Goal: Task Accomplishment & Management: Complete application form

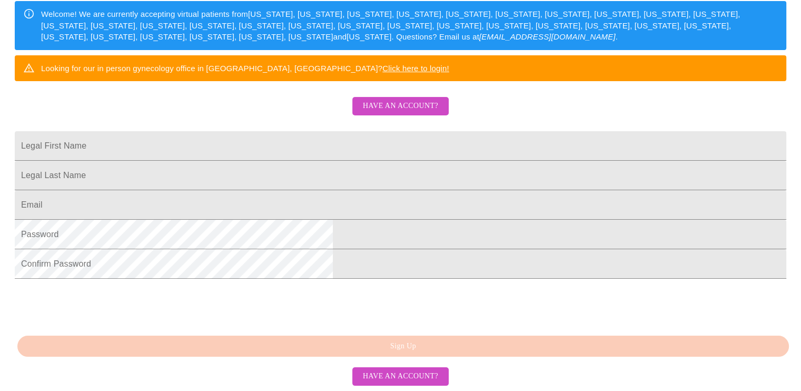
scroll to position [189, 0]
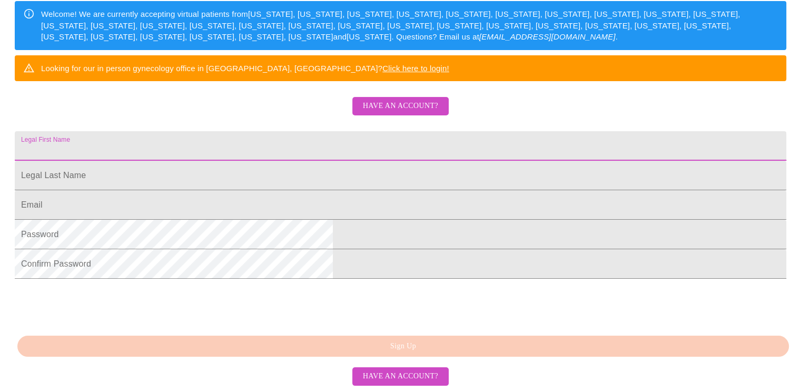
click at [264, 161] on input "Legal First Name" at bounding box center [401, 146] width 772 height 30
type input "[PERSON_NAME]"
click at [254, 161] on input "Legal First Name" at bounding box center [401, 146] width 772 height 30
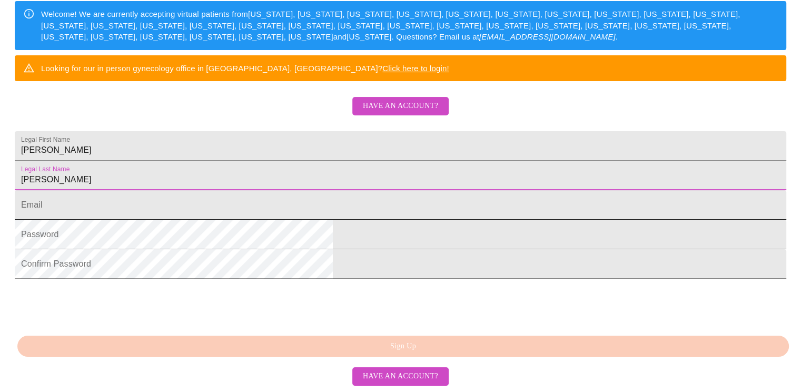
type input "[PERSON_NAME]"
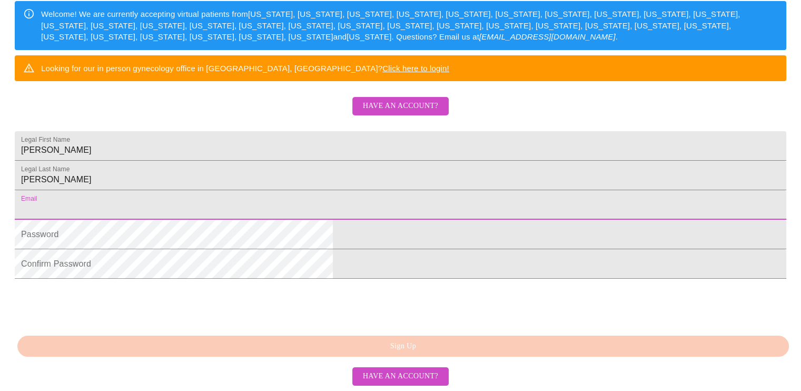
click at [251, 220] on input "Legal First Name" at bounding box center [401, 205] width 772 height 30
type input "[EMAIL_ADDRESS][DOMAIN_NAME]"
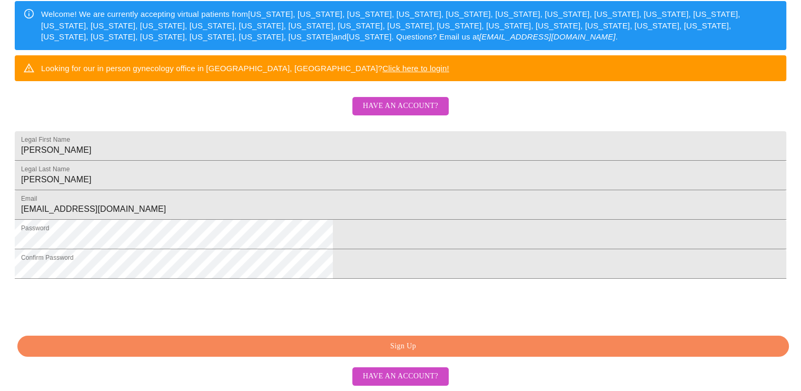
scroll to position [256, 0]
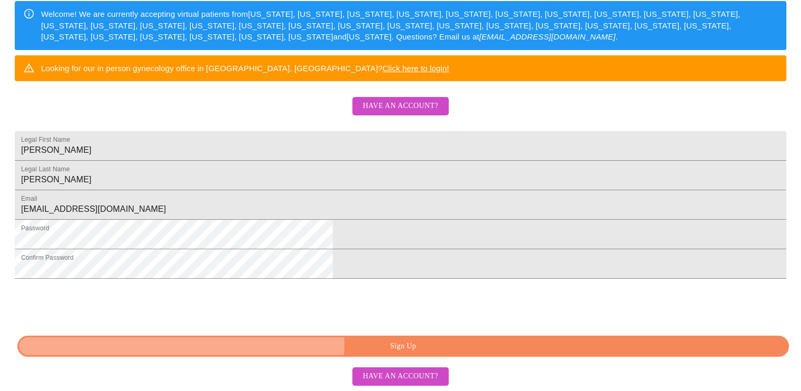
click at [408, 343] on span "Sign Up" at bounding box center [404, 346] width 748 height 13
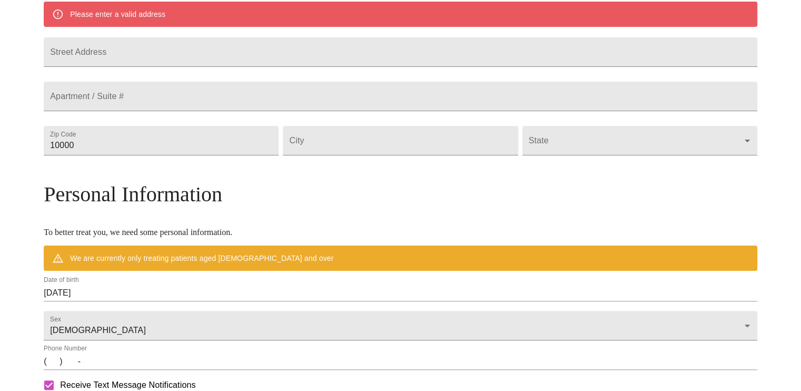
scroll to position [214, 0]
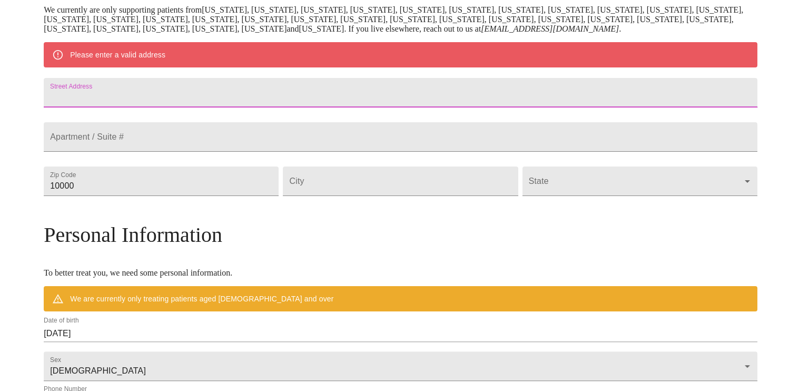
click at [158, 88] on input "Street Address" at bounding box center [401, 93] width 714 height 30
type input "1530 Castlewood Dr"
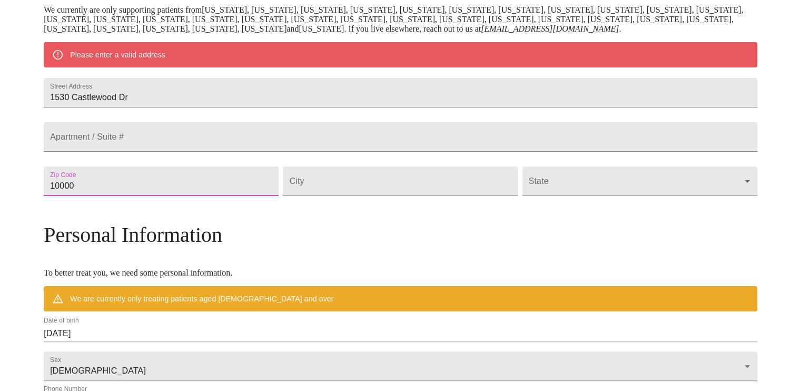
click at [176, 196] on input "10000" at bounding box center [161, 181] width 235 height 30
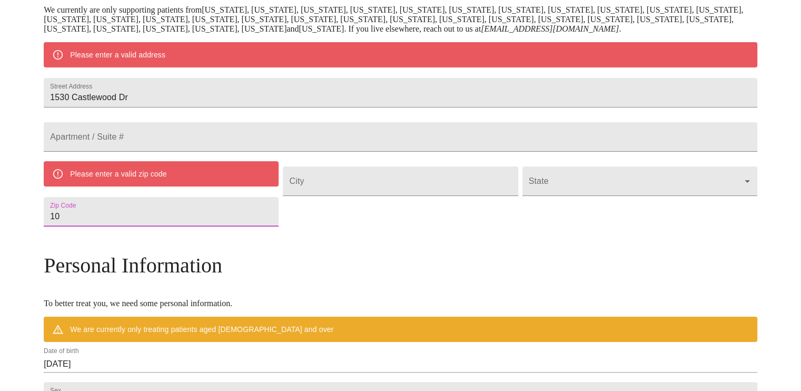
type input "1"
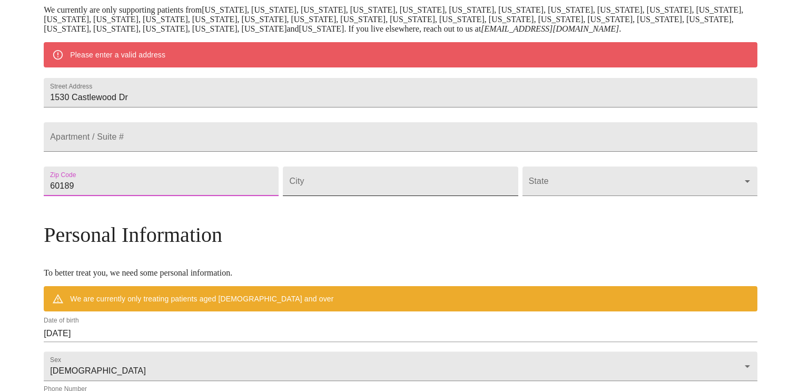
type input "60189"
click at [361, 196] on input "Street Address" at bounding box center [400, 181] width 235 height 30
type input "Wheaton"
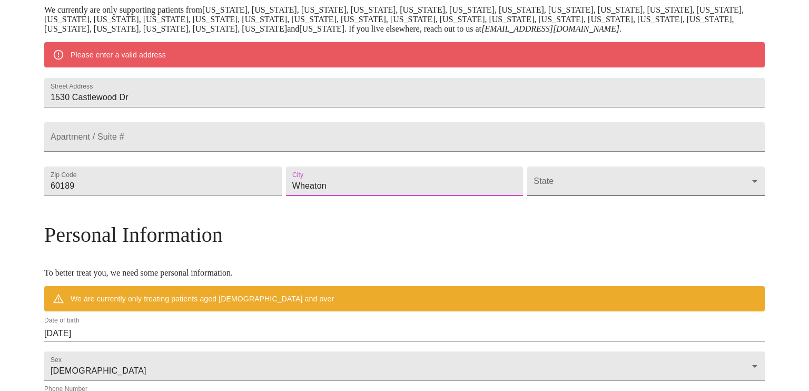
click at [661, 208] on body "MyMenopauseRx Welcome to MyMenopauseRx Since it's your first time here, you'll …" at bounding box center [404, 200] width 801 height 821
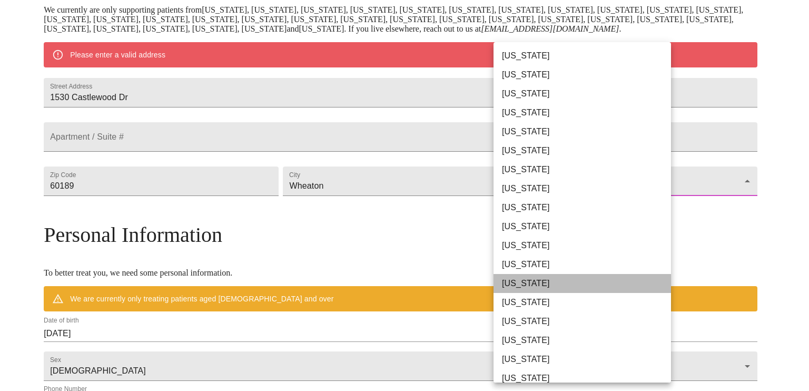
click at [587, 290] on li "[US_STATE]" at bounding box center [586, 283] width 185 height 19
type input "[US_STATE]"
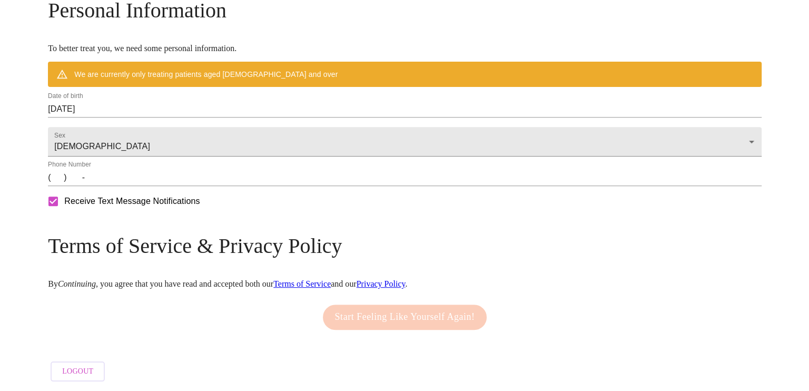
scroll to position [426, 0]
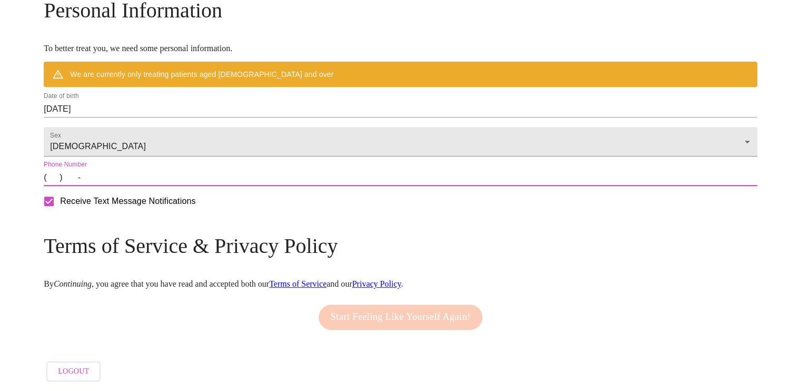
click at [137, 186] on input "(   )    -" at bounding box center [401, 177] width 714 height 17
type input "[PHONE_NUMBER]"
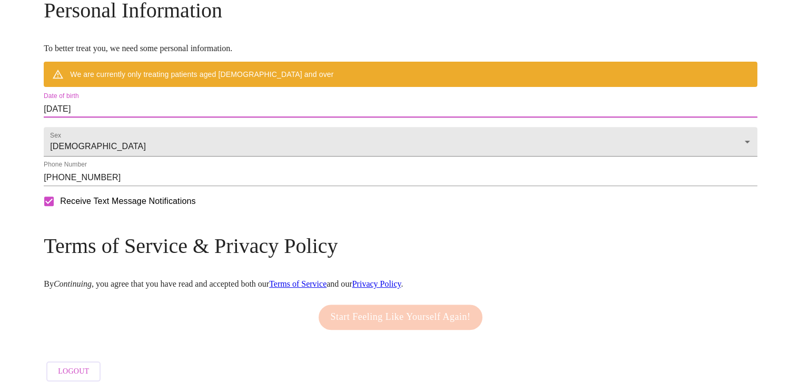
click at [175, 114] on input "[DATE]" at bounding box center [401, 109] width 714 height 17
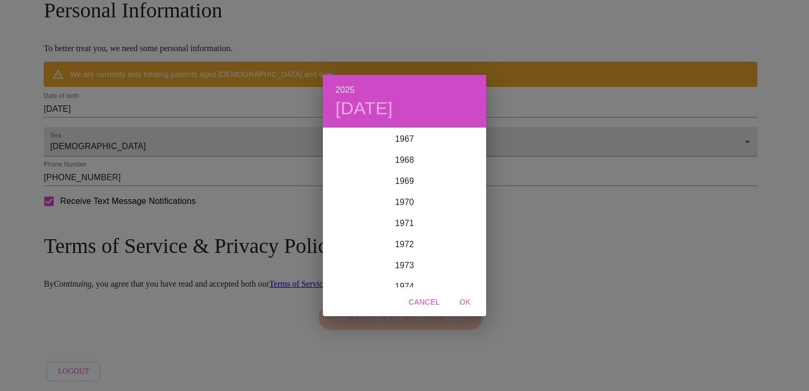
scroll to position [1407, 0]
click at [398, 249] on div "1971" at bounding box center [404, 249] width 163 height 21
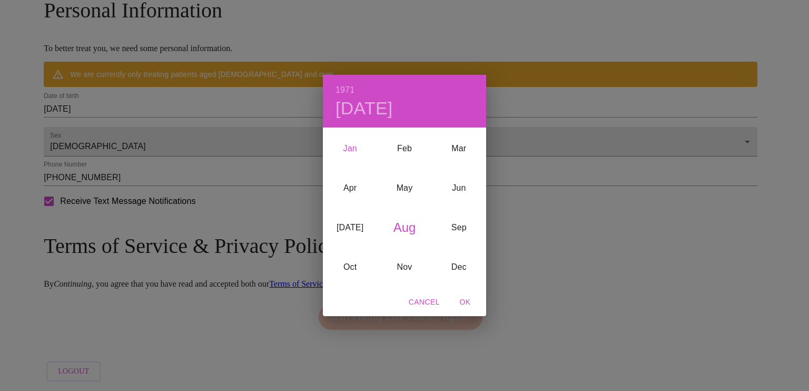
click at [353, 147] on div "Jan" at bounding box center [350, 149] width 54 height 40
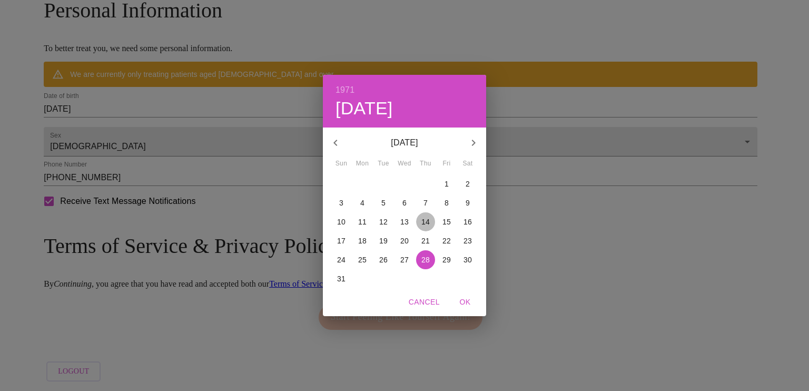
click at [427, 220] on p "14" at bounding box center [425, 222] width 8 height 11
click at [466, 302] on span "OK" at bounding box center [465, 302] width 25 height 13
type input "[DATE]"
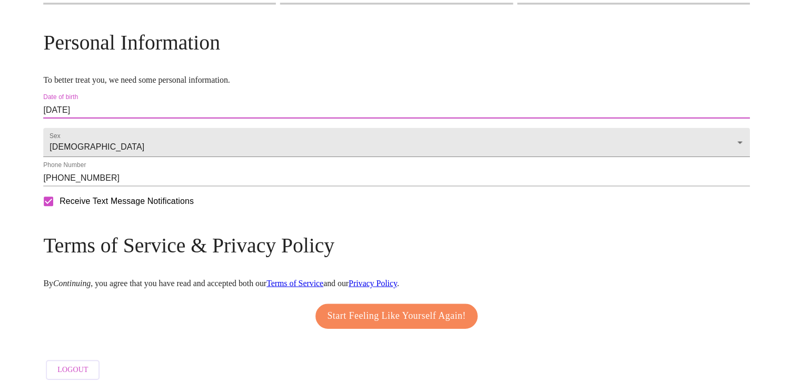
scroll to position [407, 0]
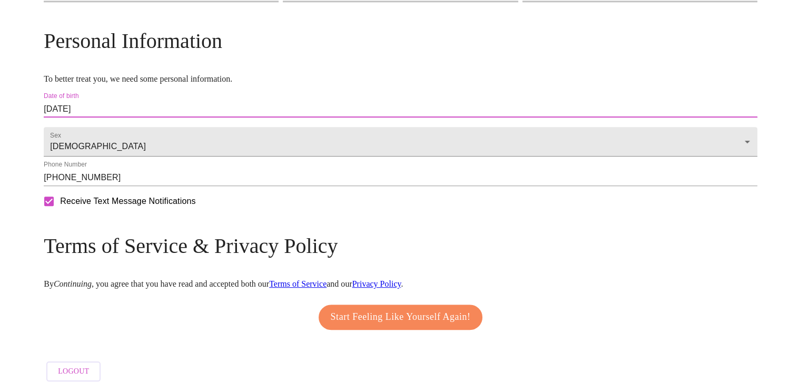
click at [405, 311] on span "Start Feeling Like Yourself Again!" at bounding box center [401, 317] width 140 height 17
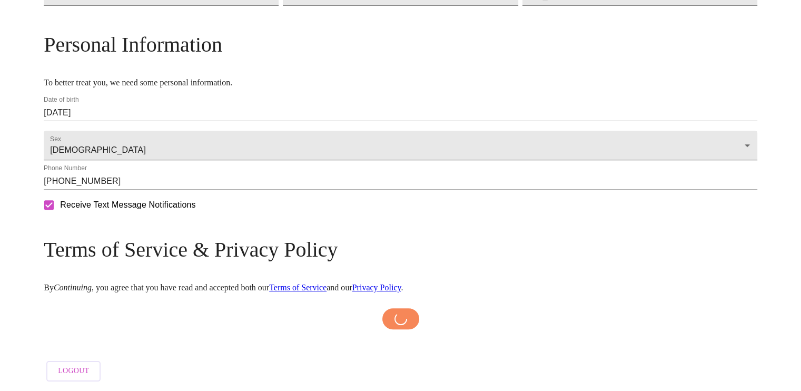
scroll to position [402, 0]
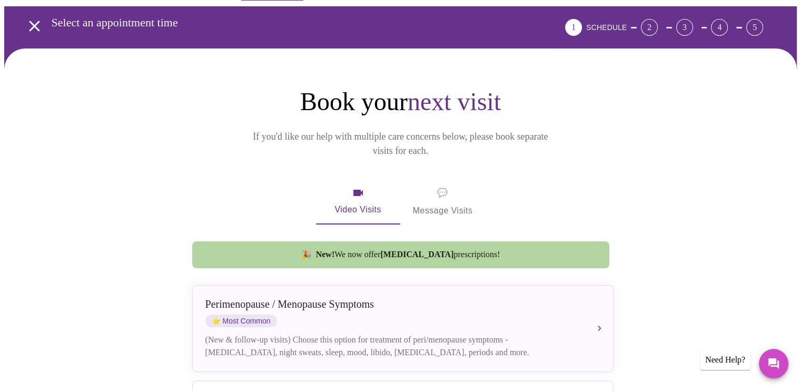
scroll to position [36, 0]
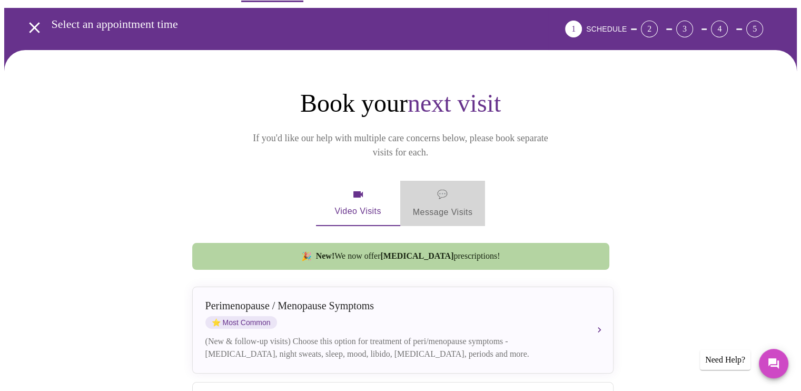
click at [439, 189] on span "💬 Message Visits" at bounding box center [443, 203] width 60 height 33
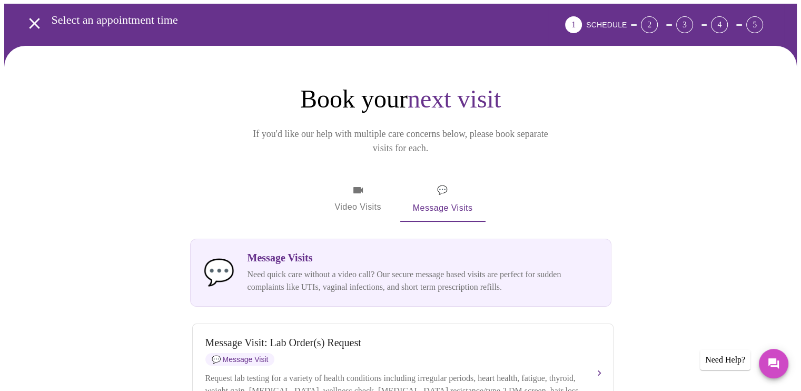
scroll to position [14, 0]
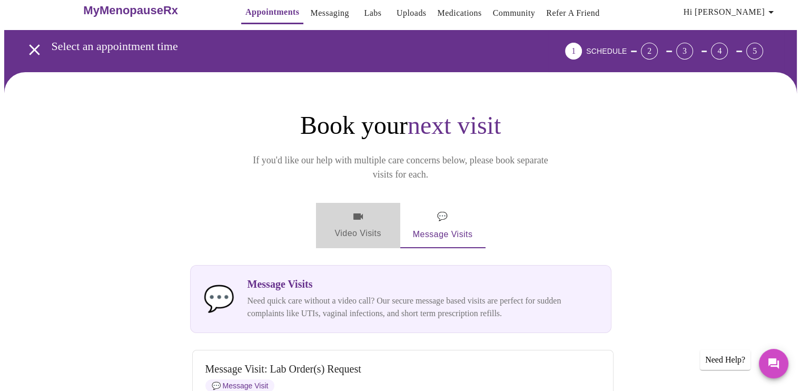
click at [352, 212] on span "Video Visits" at bounding box center [358, 225] width 59 height 31
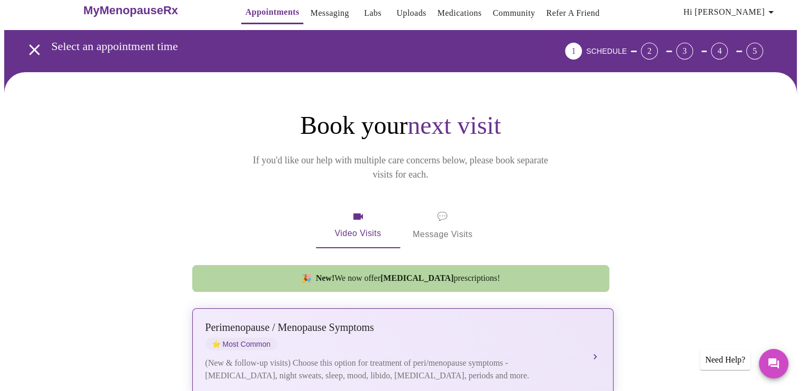
click at [596, 338] on button "[MEDICAL_DATA] / Menopause Symptoms ⭐ Most Common (New & follow-up visits) Choo…" at bounding box center [402, 351] width 421 height 87
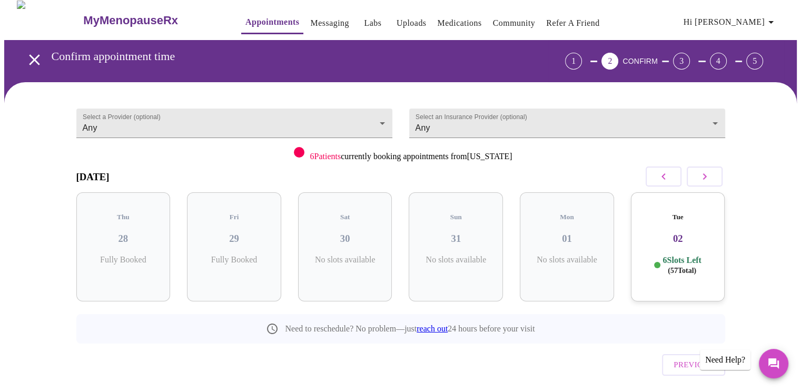
scroll to position [0, 0]
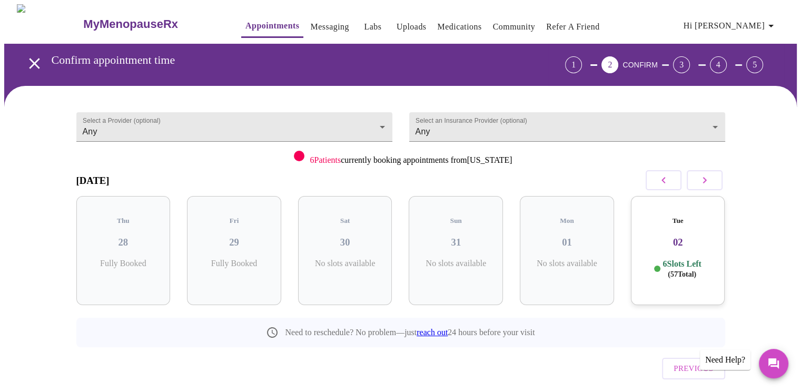
click at [678, 237] on h3 "02" at bounding box center [678, 243] width 77 height 12
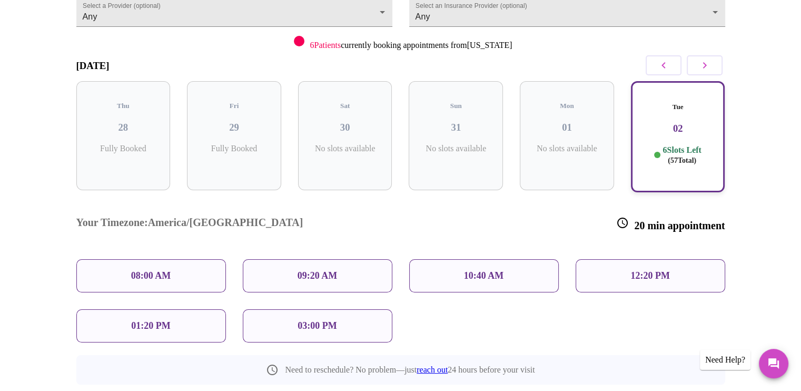
scroll to position [119, 0]
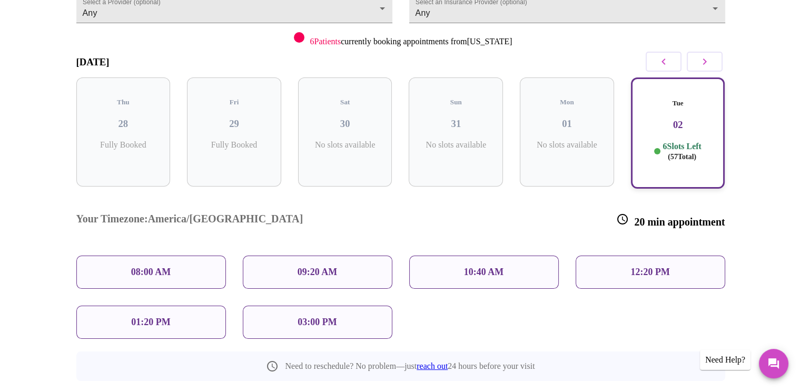
click at [115, 306] on div "01:20 PM" at bounding box center [151, 322] width 150 height 33
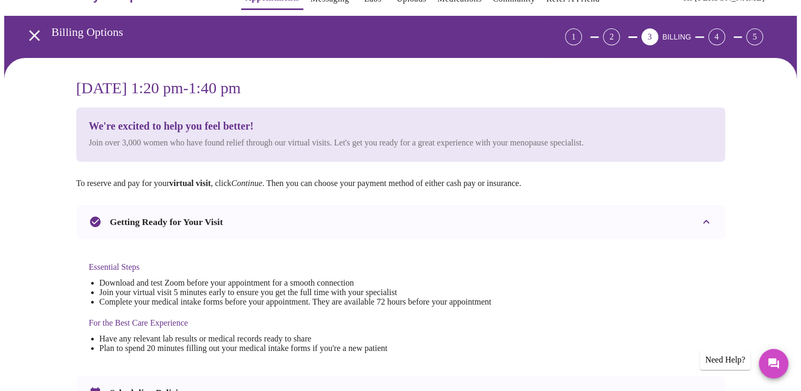
scroll to position [26, 0]
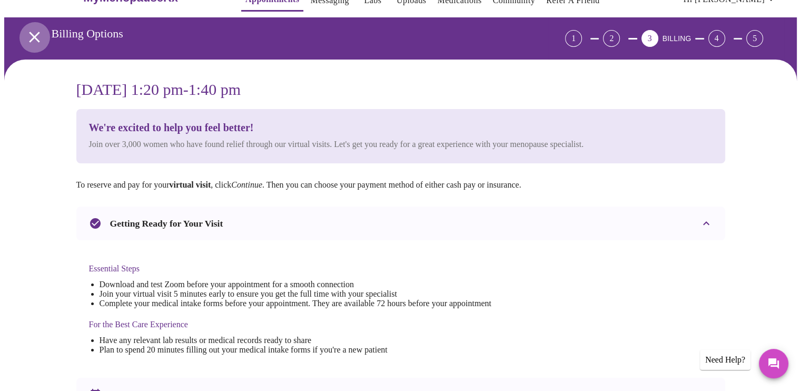
click at [29, 34] on icon "open drawer" at bounding box center [34, 37] width 11 height 11
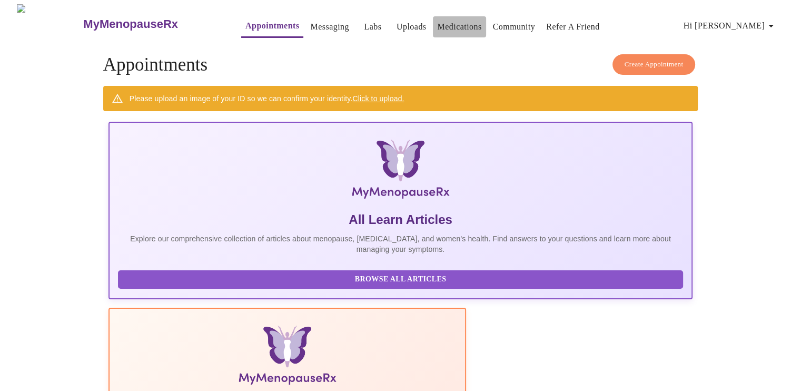
click at [437, 22] on link "Medications" at bounding box center [459, 26] width 44 height 15
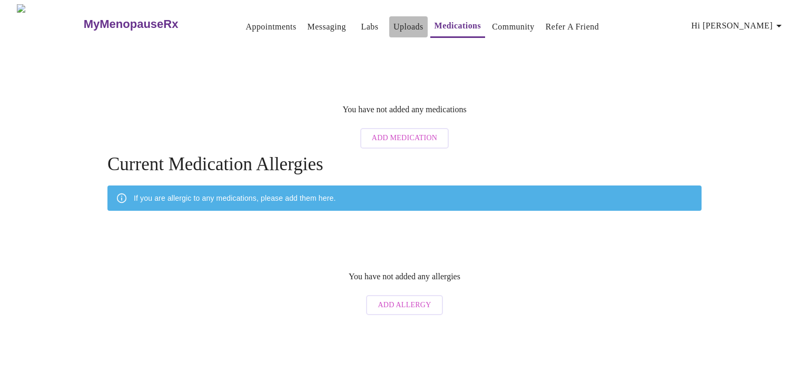
click at [394, 26] on link "Uploads" at bounding box center [409, 26] width 30 height 15
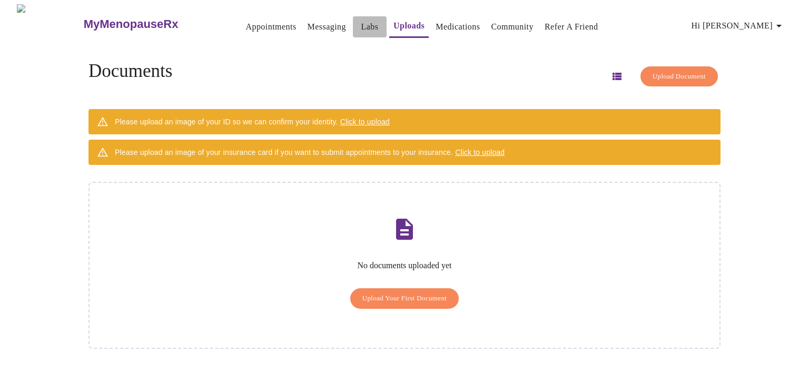
click at [361, 22] on link "Labs" at bounding box center [369, 26] width 17 height 15
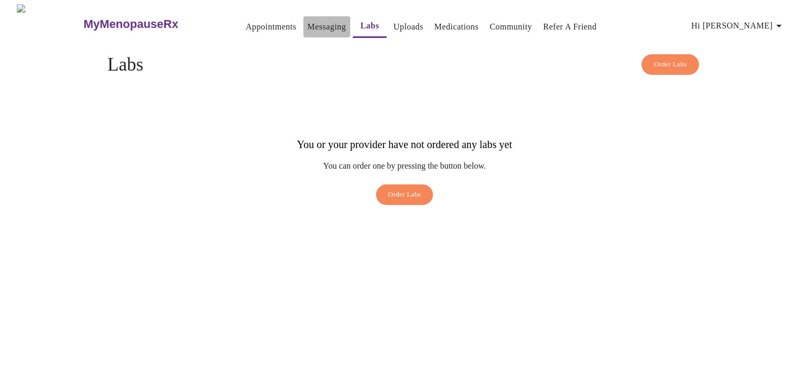
click at [310, 24] on link "Messaging" at bounding box center [327, 26] width 38 height 15
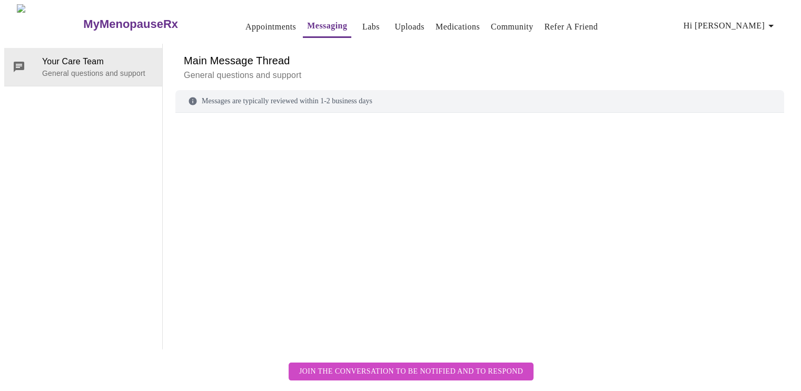
scroll to position [40, 0]
